Goal: Transaction & Acquisition: Subscribe to service/newsletter

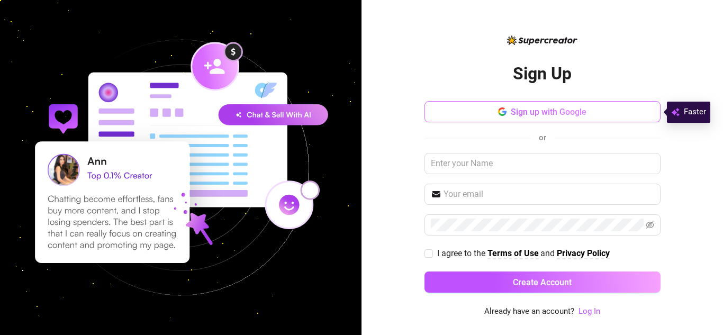
click at [461, 115] on button "Sign up with Google" at bounding box center [543, 111] width 236 height 21
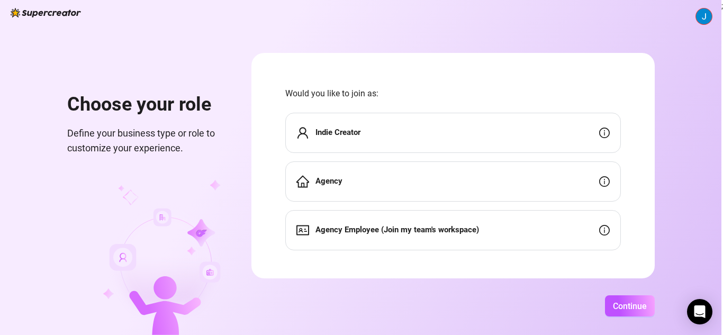
click at [399, 120] on div "Indie Creator" at bounding box center [453, 133] width 336 height 40
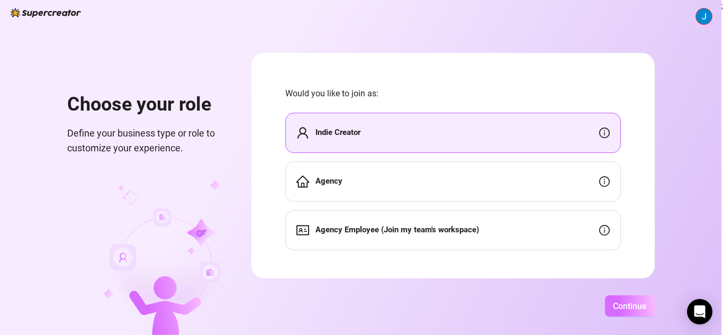
click at [621, 301] on span "Continue" at bounding box center [630, 306] width 34 height 10
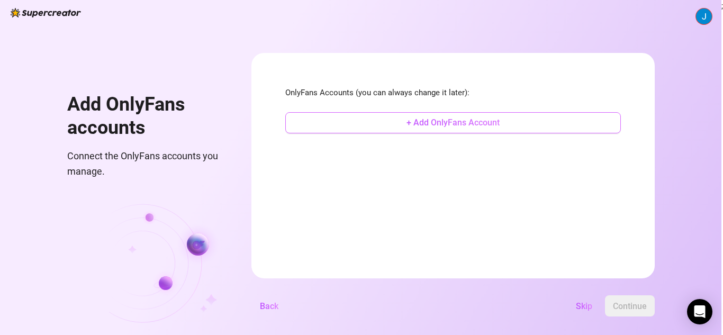
click at [461, 120] on span "+ Add OnlyFans Account" at bounding box center [453, 123] width 93 height 10
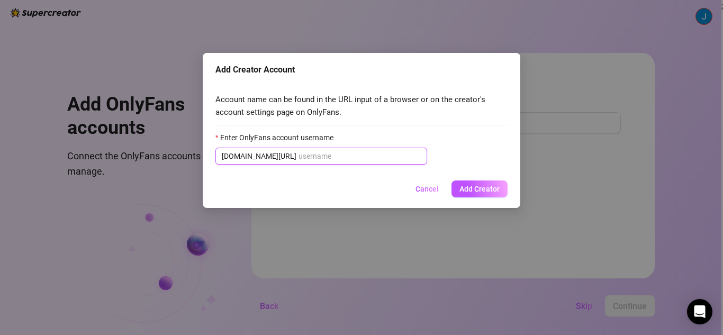
paste input "kitsune.vane"
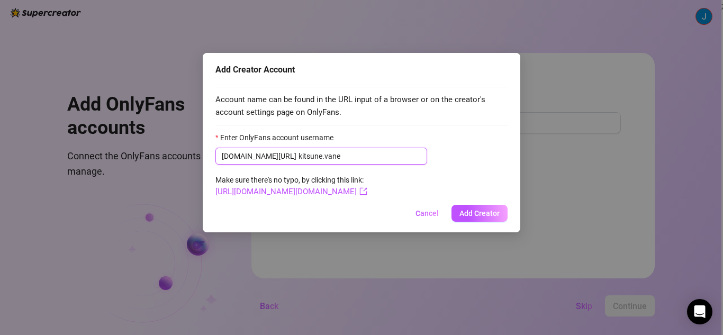
click at [299, 151] on input "kitsune.vane" at bounding box center [360, 156] width 122 height 12
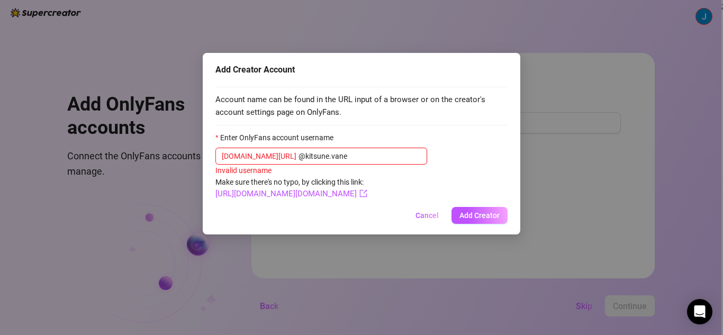
click at [299, 157] on input "@kitsune.vane" at bounding box center [360, 156] width 122 height 12
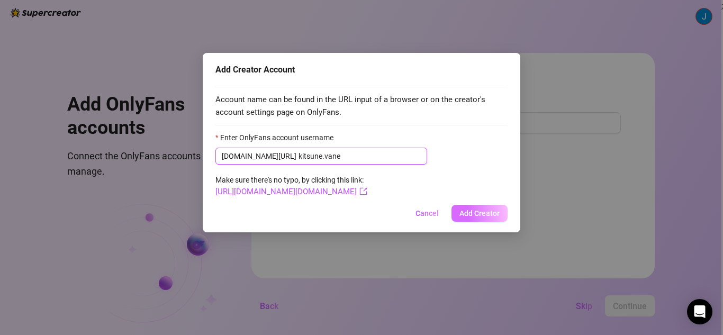
type input "kitsune.vane"
click at [482, 217] on span "Add Creator" at bounding box center [480, 213] width 40 height 8
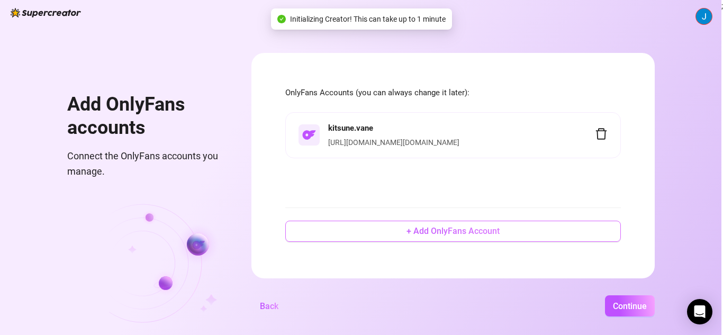
click at [456, 228] on span "+ Add OnlyFans Account" at bounding box center [453, 231] width 93 height 10
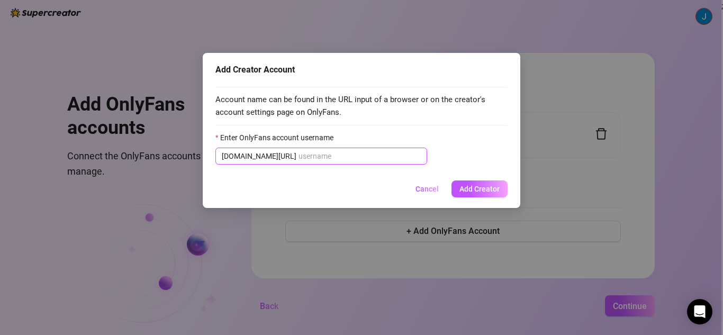
paste input "stephmi"
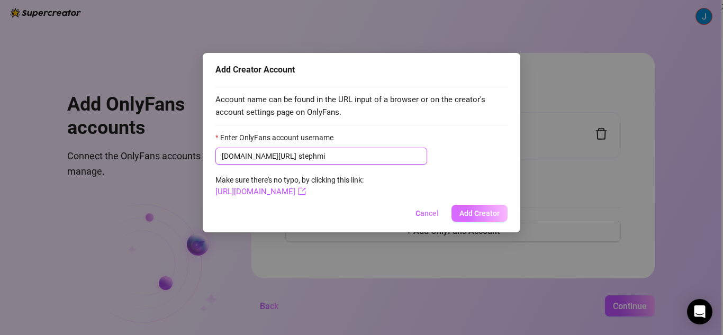
type input "stephmi"
click at [505, 215] on button "Add Creator" at bounding box center [480, 213] width 56 height 17
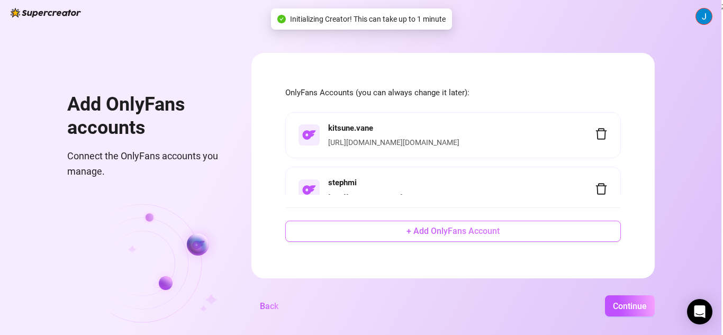
click at [445, 237] on button "+ Add OnlyFans Account" at bounding box center [453, 231] width 336 height 21
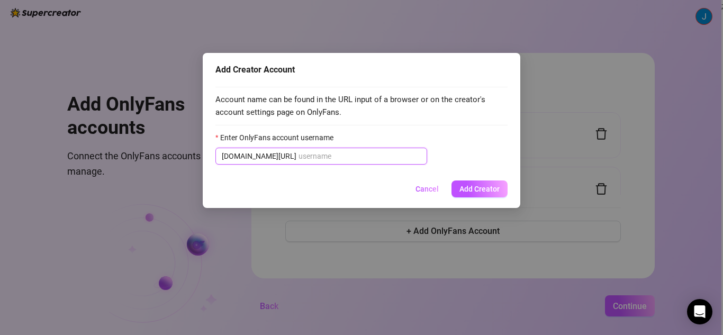
paste input "sibyl_vane"
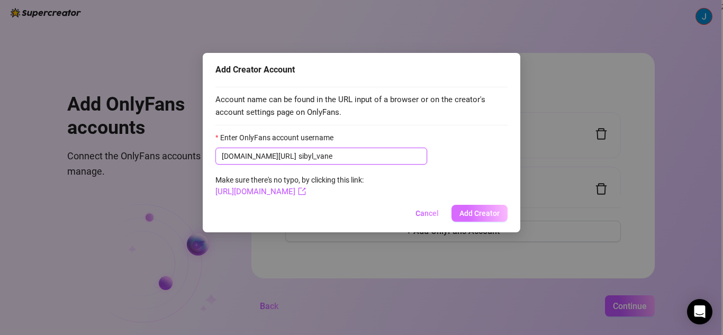
type input "sibyl_vane"
click at [483, 210] on span "Add Creator" at bounding box center [480, 213] width 40 height 8
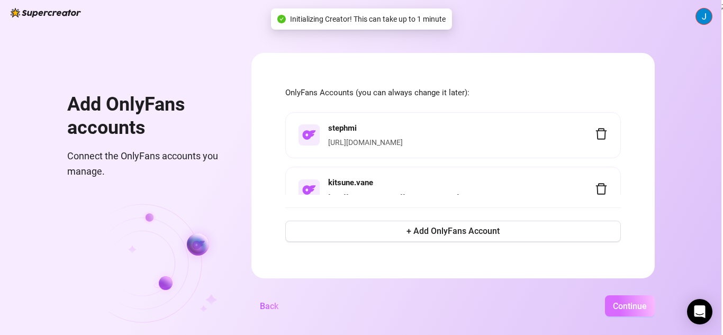
click at [631, 307] on span "Continue" at bounding box center [630, 306] width 34 height 10
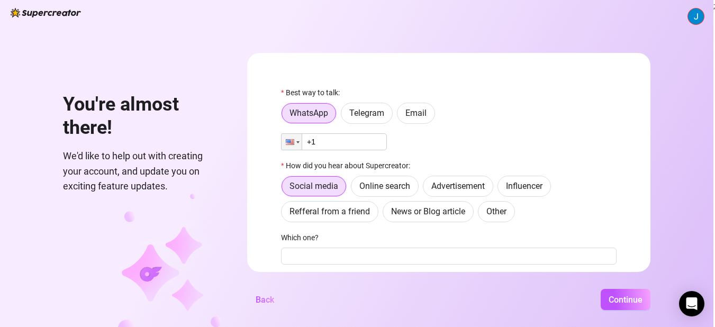
scroll to position [106, 0]
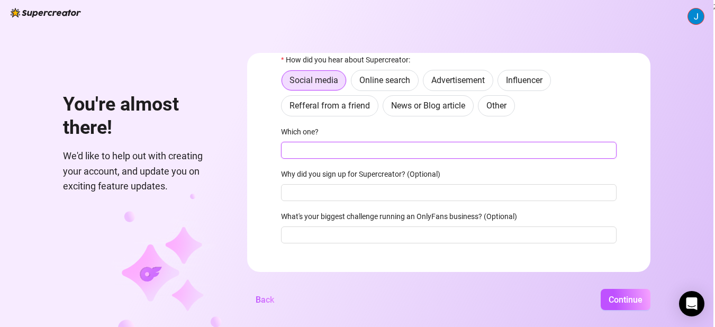
click at [318, 156] on input "Which one?" at bounding box center [449, 150] width 336 height 17
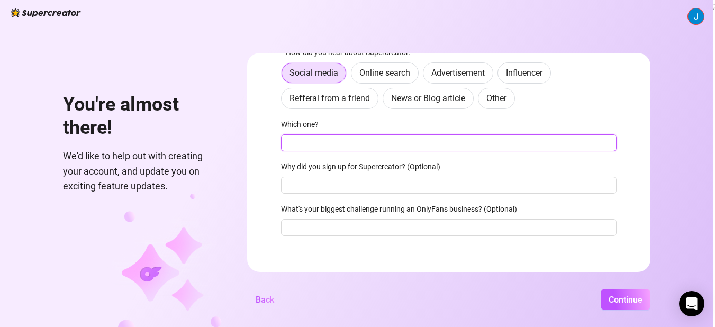
scroll to position [115, 0]
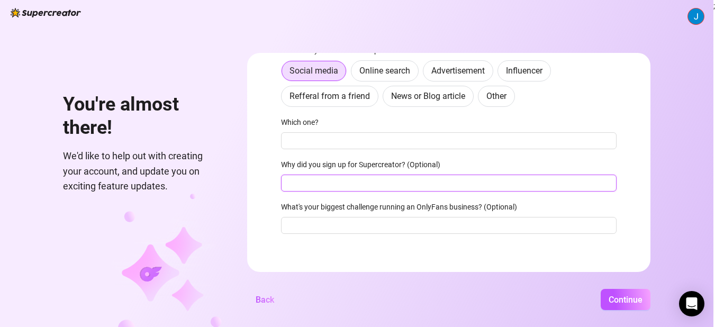
click at [416, 178] on input "Why did you sign up for Supercreator? (Optional)" at bounding box center [449, 183] width 336 height 17
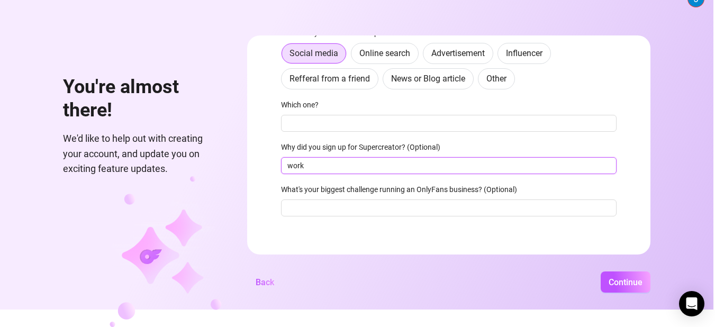
type input "work"
click at [624, 298] on div "You're almost there! We'd like to help out with creating your account, and upda…" at bounding box center [357, 146] width 714 height 327
click at [629, 288] on span "Continue" at bounding box center [626, 282] width 34 height 10
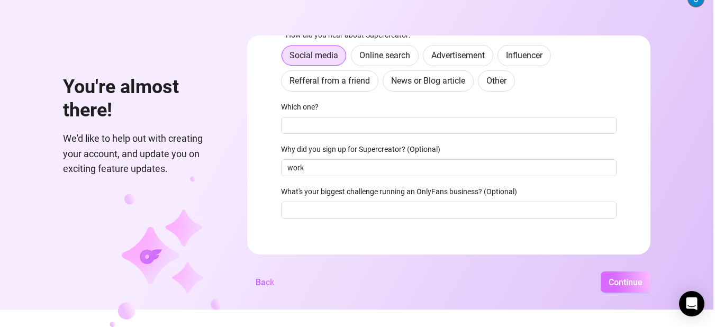
scroll to position [118, 0]
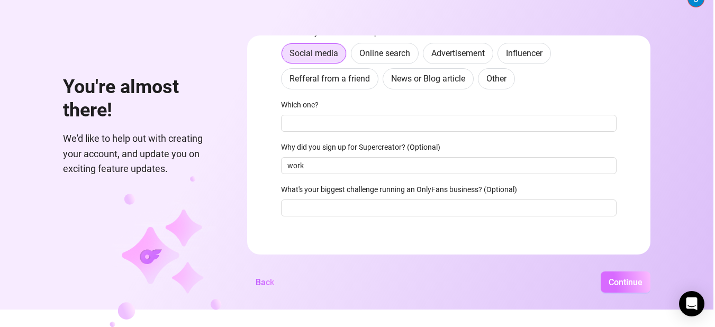
click at [625, 284] on span "Continue" at bounding box center [626, 282] width 34 height 10
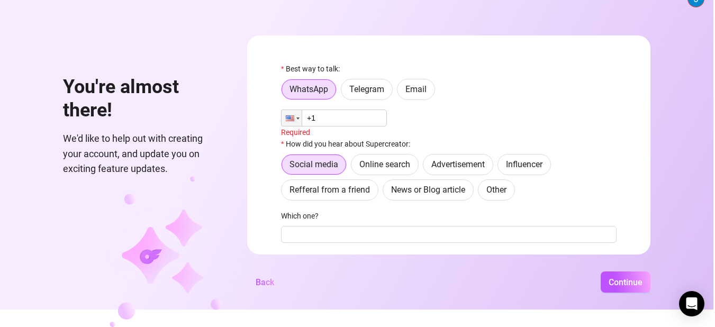
scroll to position [0, 0]
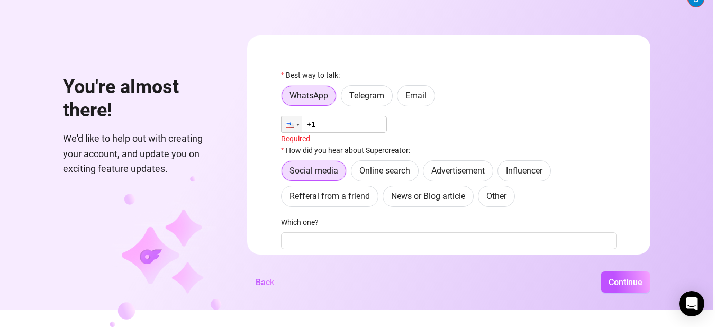
click at [354, 121] on input "+1" at bounding box center [334, 124] width 106 height 17
click at [297, 118] on div at bounding box center [292, 125] width 20 height 16
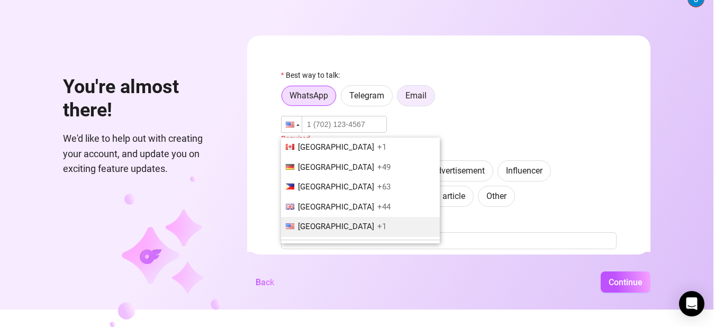
click at [413, 92] on span "Email" at bounding box center [416, 96] width 21 height 10
click at [400, 99] on input "Email" at bounding box center [400, 99] width 0 height 0
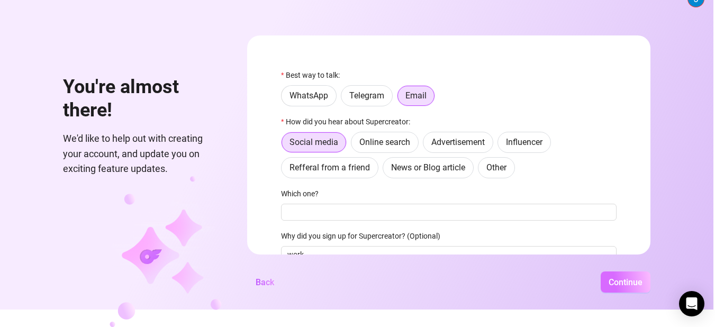
click at [626, 285] on span "Continue" at bounding box center [626, 282] width 34 height 10
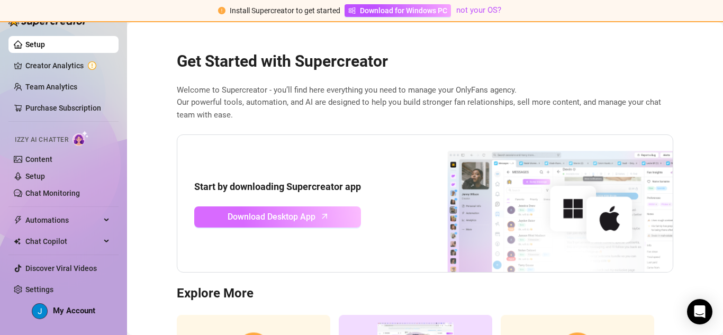
click at [245, 215] on span "Download Desktop App" at bounding box center [272, 216] width 88 height 13
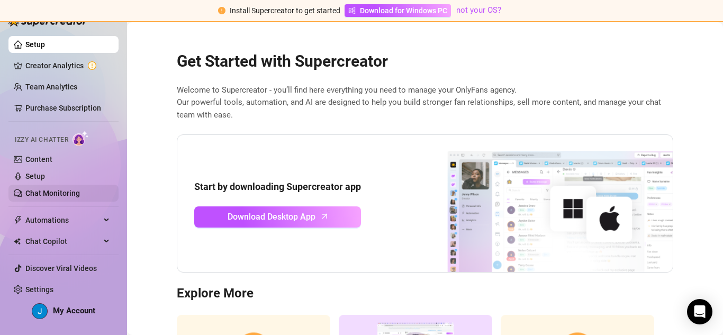
click at [62, 193] on link "Chat Monitoring" at bounding box center [52, 193] width 55 height 8
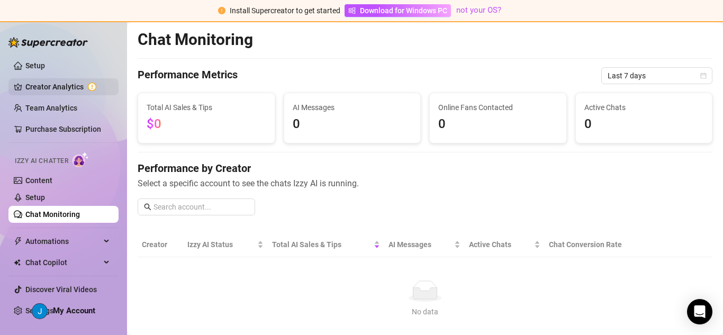
click at [52, 81] on link "Creator Analytics" at bounding box center [67, 86] width 85 height 17
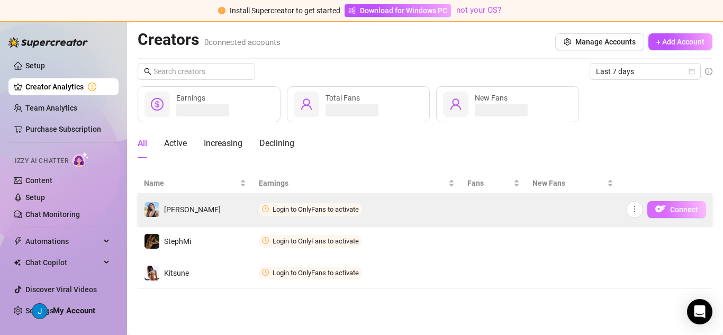
click at [676, 210] on span "Connect" at bounding box center [684, 209] width 28 height 8
click at [664, 211] on img "button" at bounding box center [661, 209] width 11 height 11
click at [638, 210] on icon "more" at bounding box center [634, 208] width 7 height 7
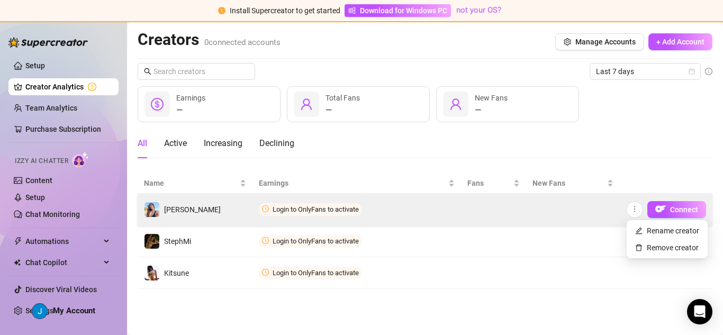
click at [495, 219] on td at bounding box center [493, 210] width 65 height 32
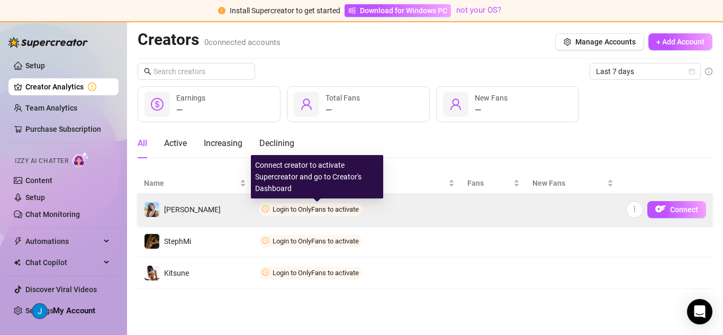
click at [314, 210] on span "Login to OnlyFans to activate" at bounding box center [316, 209] width 86 height 8
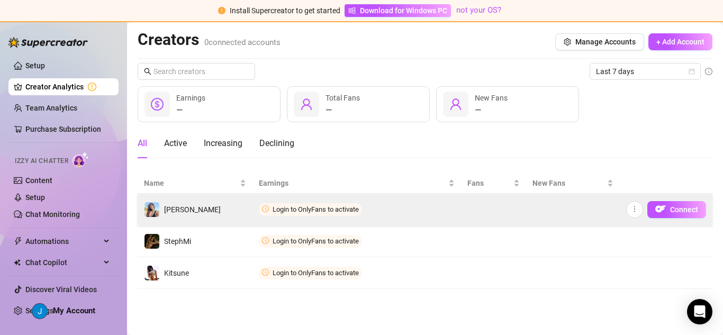
click at [310, 205] on span "Login to OnlyFans to activate" at bounding box center [316, 209] width 86 height 8
click at [320, 204] on span "Login to OnlyFans to activate" at bounding box center [310, 209] width 103 height 13
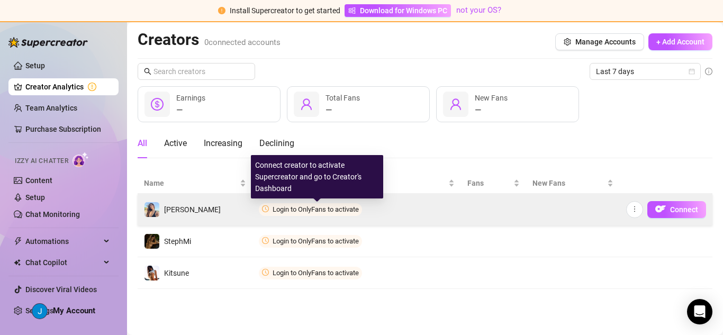
click at [323, 205] on span "Login to OnlyFans to activate" at bounding box center [316, 209] width 86 height 8
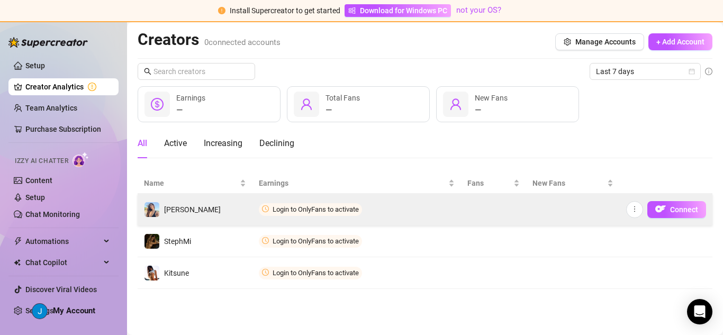
click at [278, 204] on span "Login to OnlyFans to activate" at bounding box center [310, 209] width 103 height 13
click at [286, 204] on span "Login to OnlyFans to activate" at bounding box center [310, 209] width 103 height 13
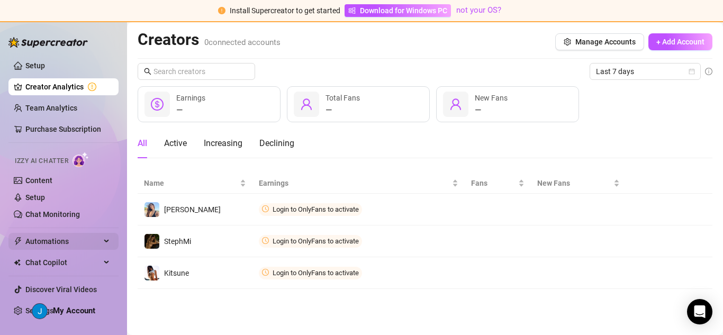
click at [98, 241] on span "Automations" at bounding box center [62, 241] width 75 height 17
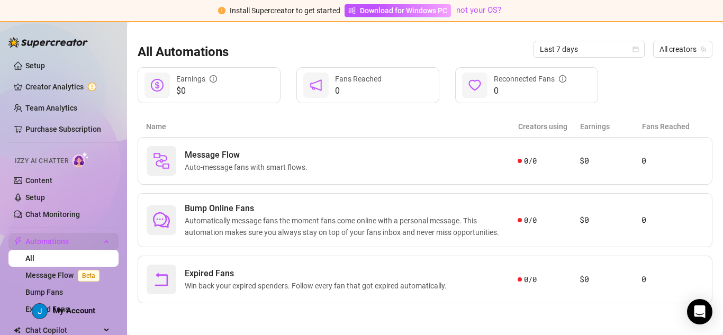
scroll to position [56, 0]
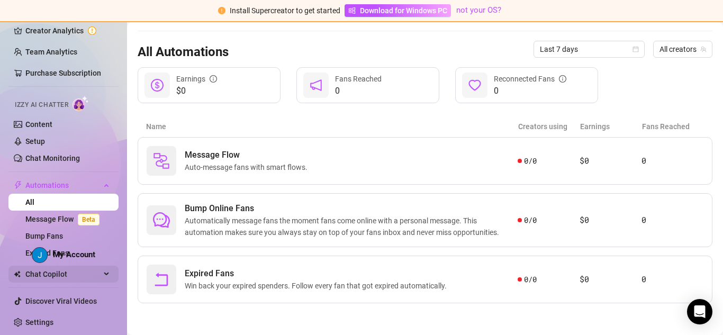
click at [93, 276] on div "Chat Copilot" at bounding box center [63, 274] width 110 height 17
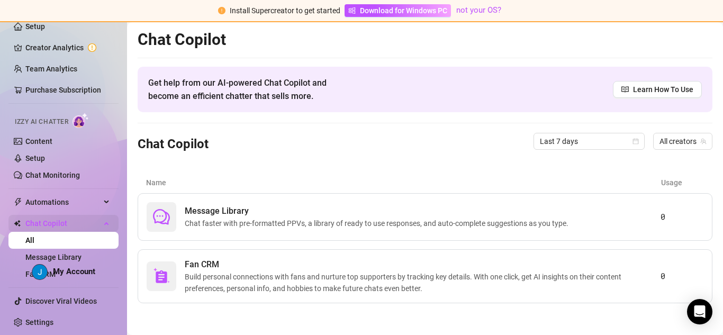
scroll to position [39, 0]
click at [34, 243] on link "All" at bounding box center [29, 240] width 9 height 8
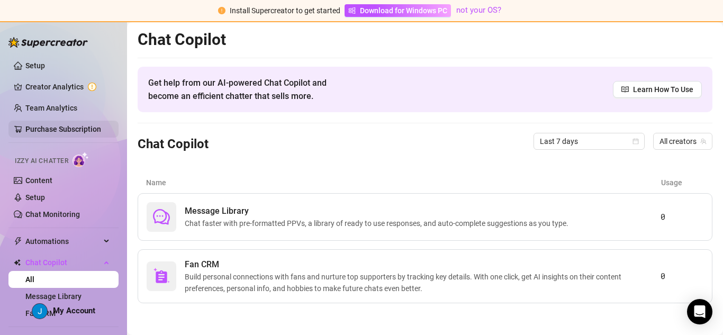
click at [66, 130] on link "Purchase Subscription" at bounding box center [63, 129] width 76 height 8
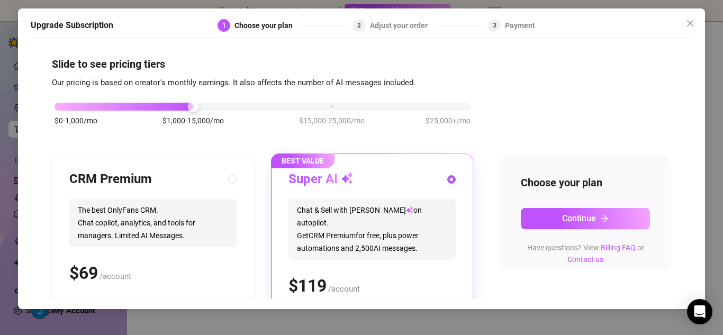
click at [126, 196] on div "CRM Premium The best OnlyFans CRM. Chat copilot, analytics, and tools for manag…" at bounding box center [152, 234] width 167 height 127
radio input "true"
radio input "false"
click at [397, 206] on span "Chat & Sell with Izzy on autopilot. Get CRM Premium for free, plus power automa…" at bounding box center [372, 229] width 167 height 61
radio input "false"
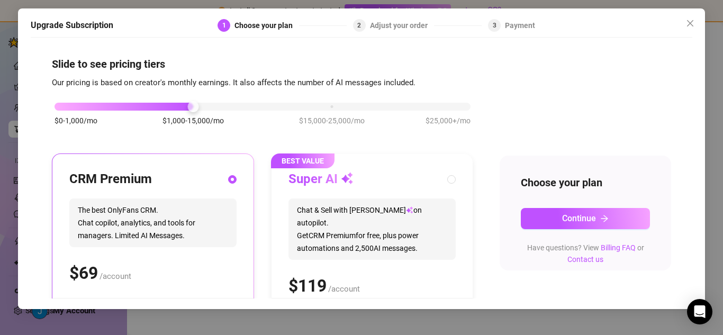
radio input "true"
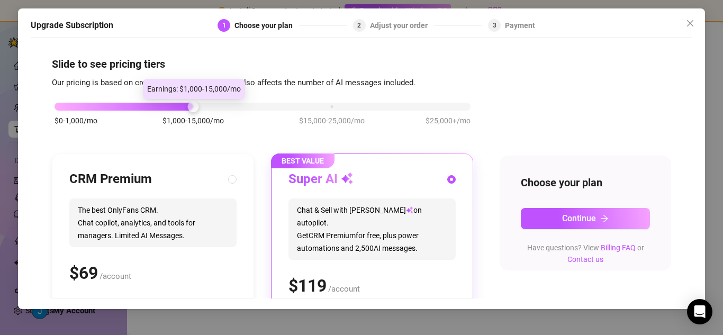
drag, startPoint x: 190, startPoint y: 106, endPoint x: 43, endPoint y: -22, distance: 195.5
click at [43, 0] on html "Install Supercreator to get started Download for Windows PC not your OS? Setup …" at bounding box center [361, 167] width 723 height 335
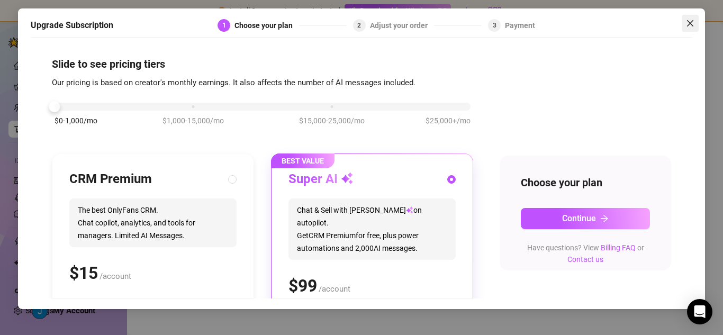
click at [690, 25] on icon "close" at bounding box center [690, 23] width 8 height 8
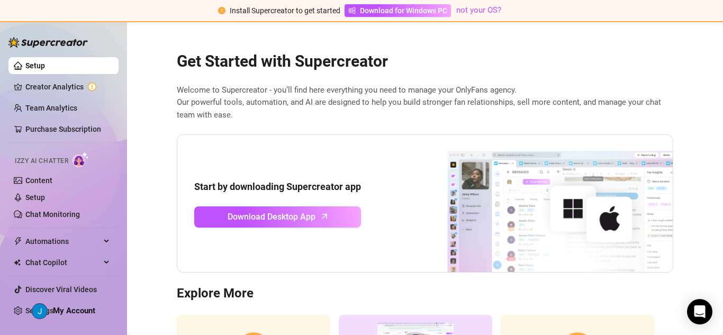
click at [45, 61] on link "Setup" at bounding box center [35, 65] width 20 height 8
click at [34, 198] on link "Setup" at bounding box center [35, 197] width 20 height 8
